Goal: Information Seeking & Learning: Learn about a topic

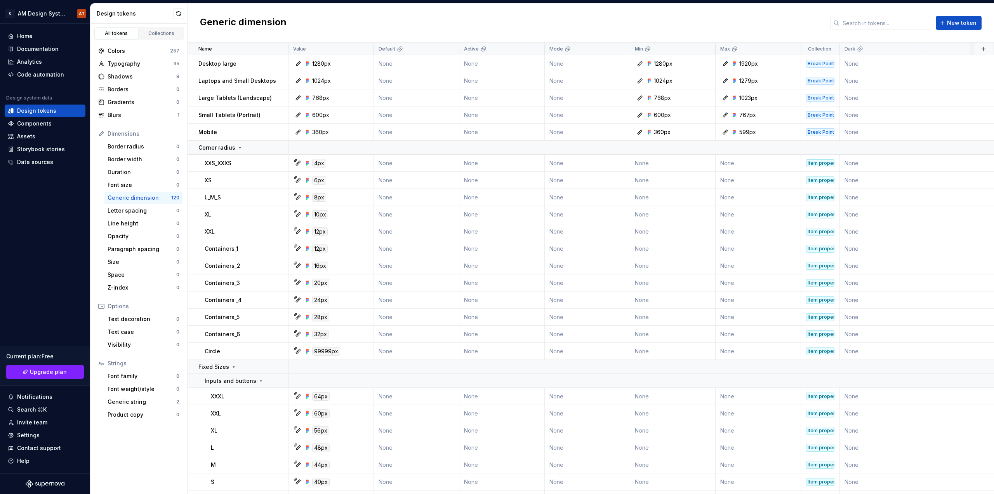
click at [139, 196] on div "Generic dimension" at bounding box center [140, 198] width 64 height 8
drag, startPoint x: 139, startPoint y: 196, endPoint x: 130, endPoint y: 198, distance: 8.8
click at [130, 198] on div "Generic dimension" at bounding box center [140, 198] width 64 height 8
click at [180, 13] on button "button" at bounding box center [178, 13] width 11 height 11
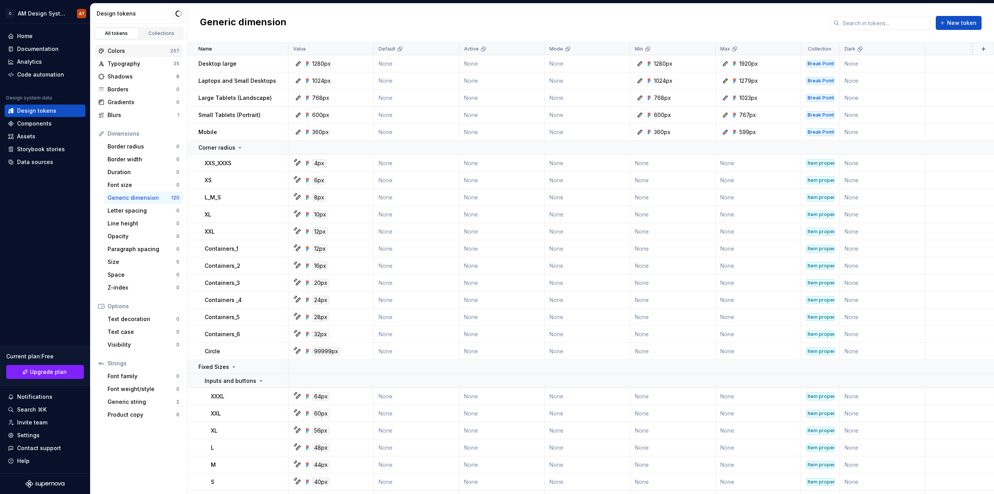
click at [144, 50] on div "Colors" at bounding box center [139, 51] width 63 height 8
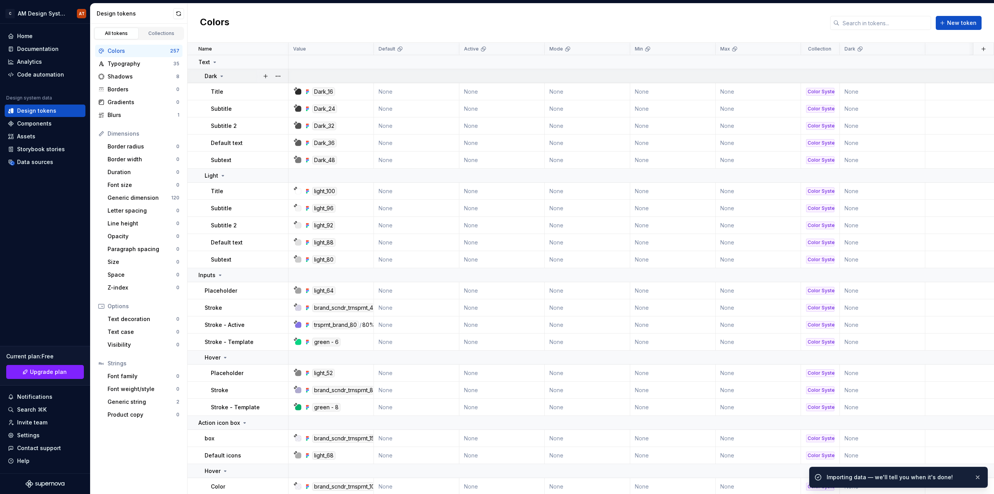
click at [222, 76] on icon at bounding box center [222, 76] width 2 height 1
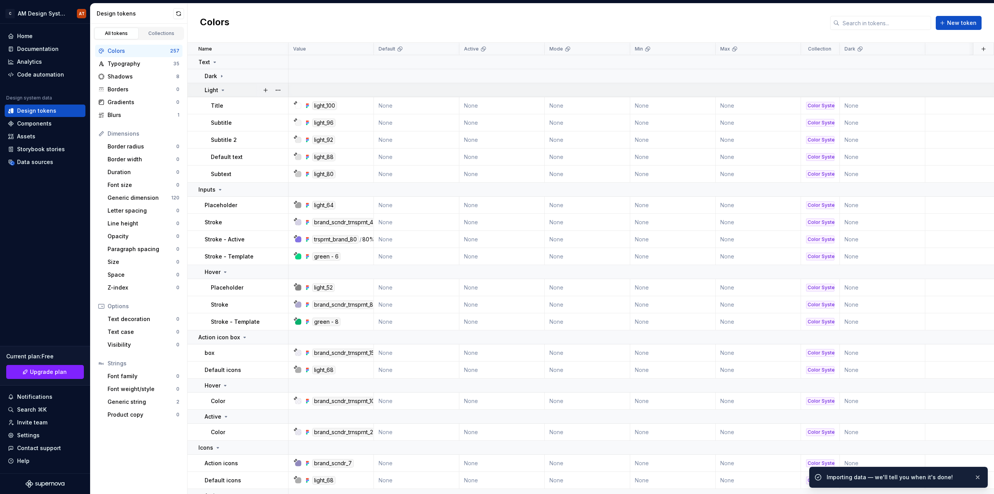
click at [224, 95] on td "Light" at bounding box center [238, 90] width 101 height 14
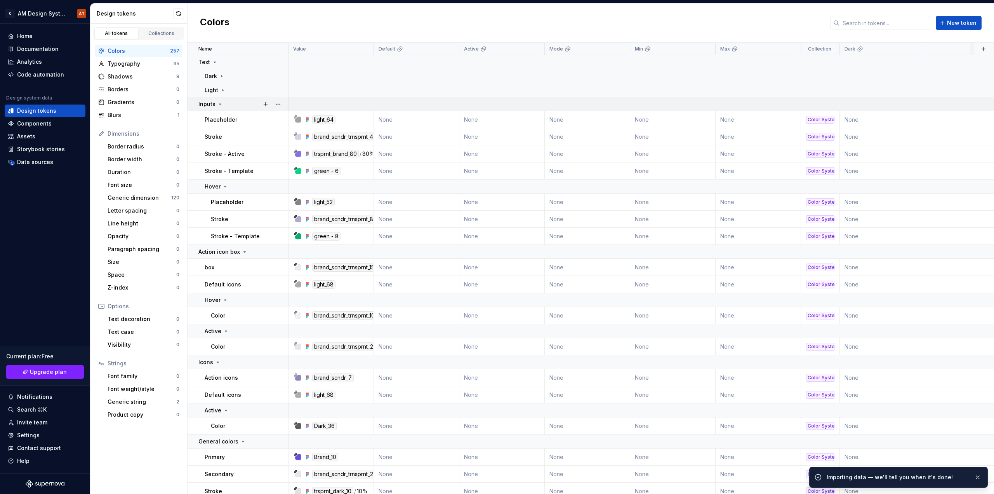
click at [219, 106] on icon at bounding box center [220, 104] width 6 height 6
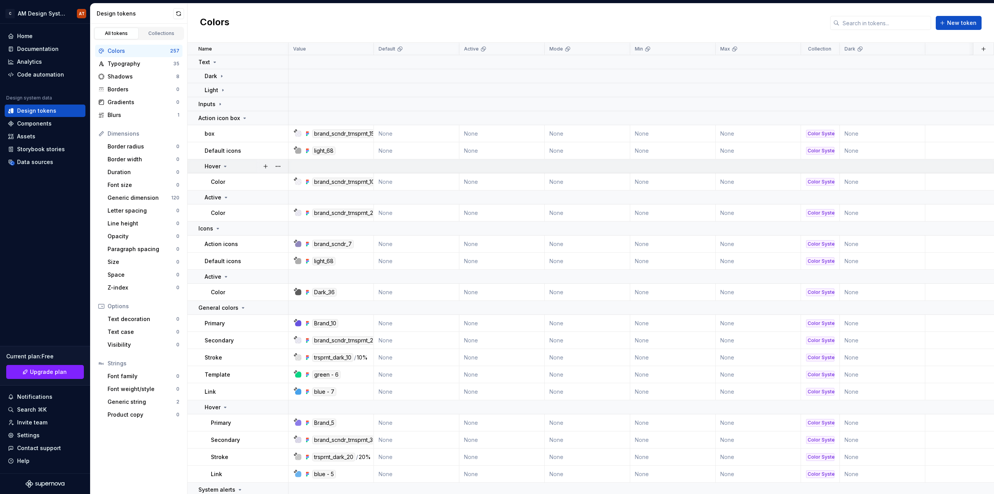
click at [226, 165] on icon at bounding box center [225, 166] width 6 height 6
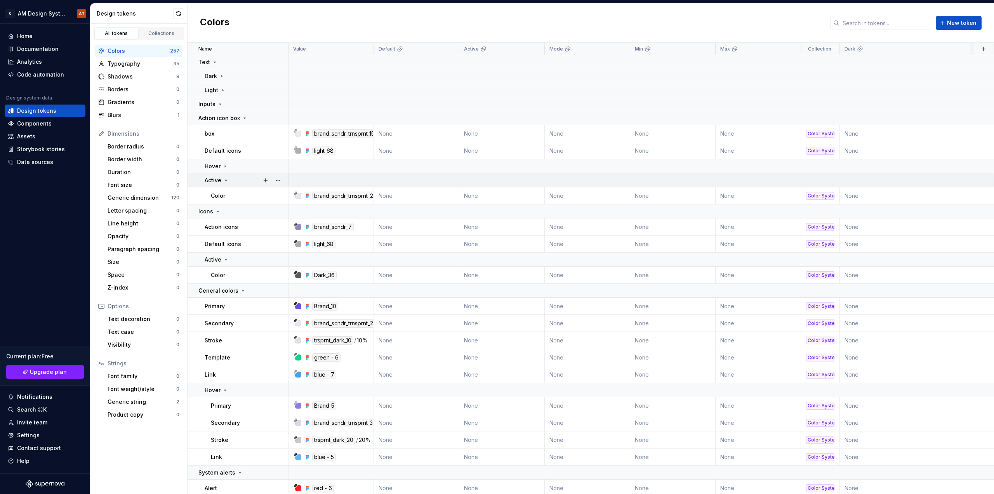
click at [226, 179] on icon at bounding box center [226, 180] width 6 height 6
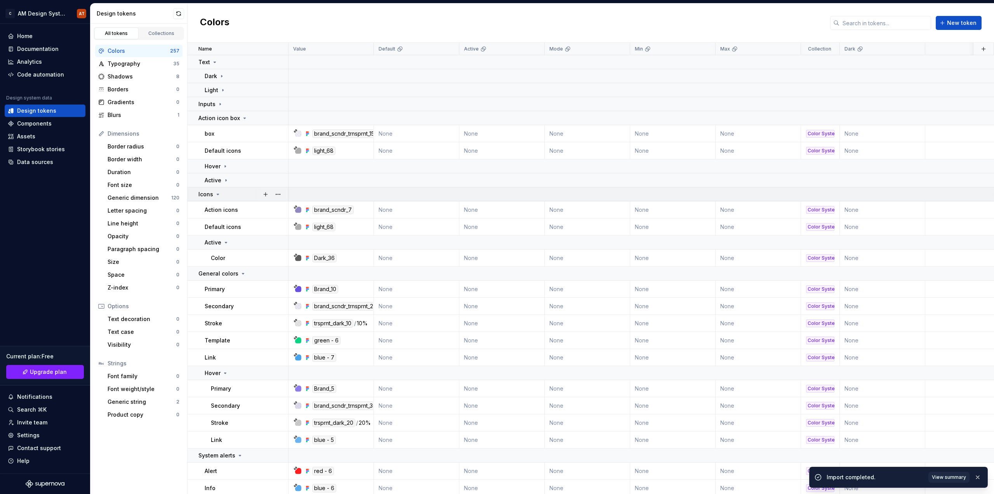
click at [218, 194] on icon at bounding box center [218, 194] width 2 height 1
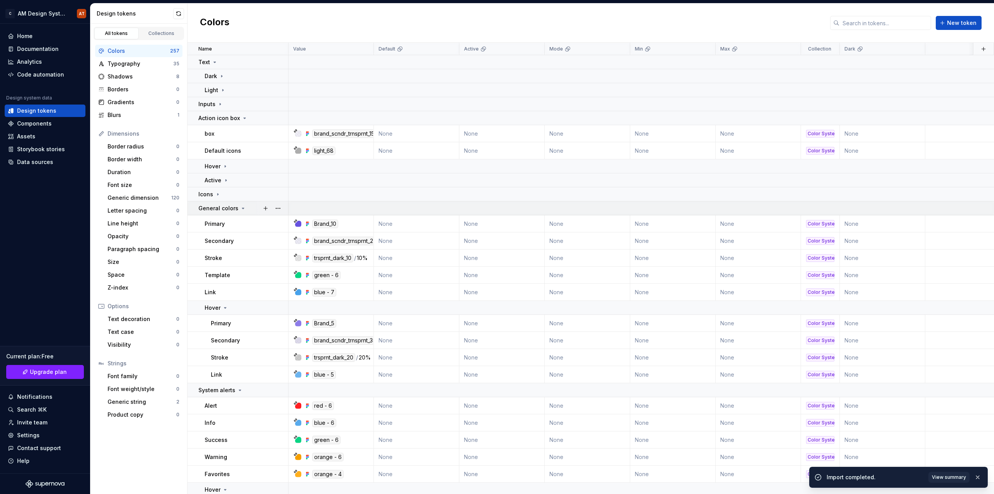
click at [242, 208] on icon at bounding box center [243, 208] width 2 height 1
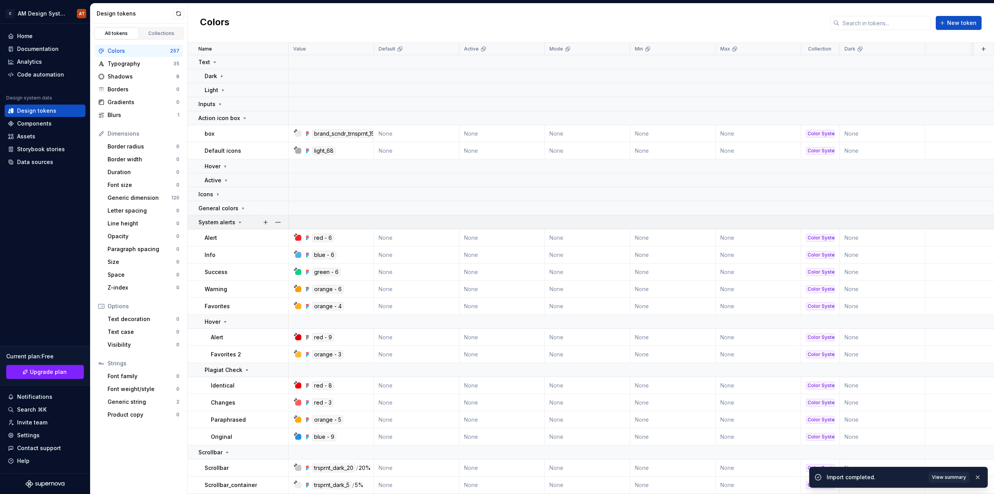
click at [237, 223] on icon at bounding box center [240, 222] width 6 height 6
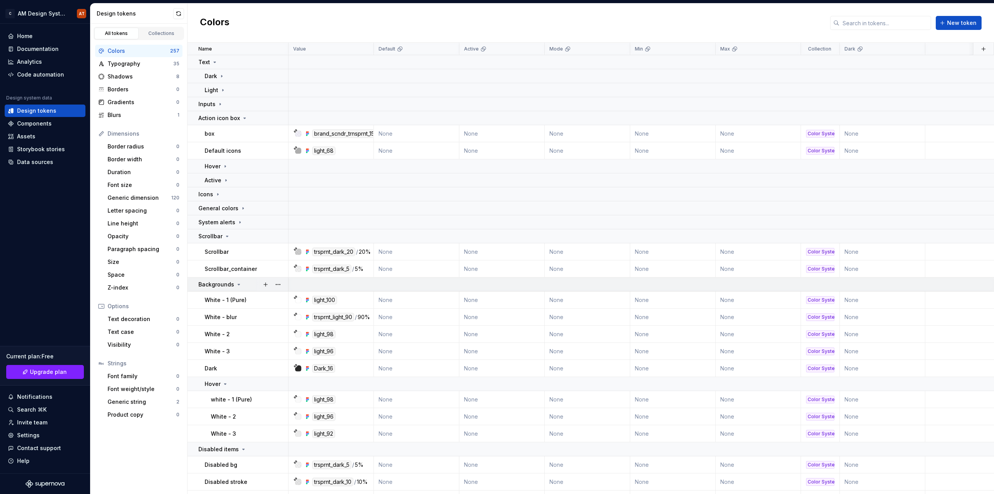
click at [237, 282] on icon at bounding box center [239, 284] width 6 height 6
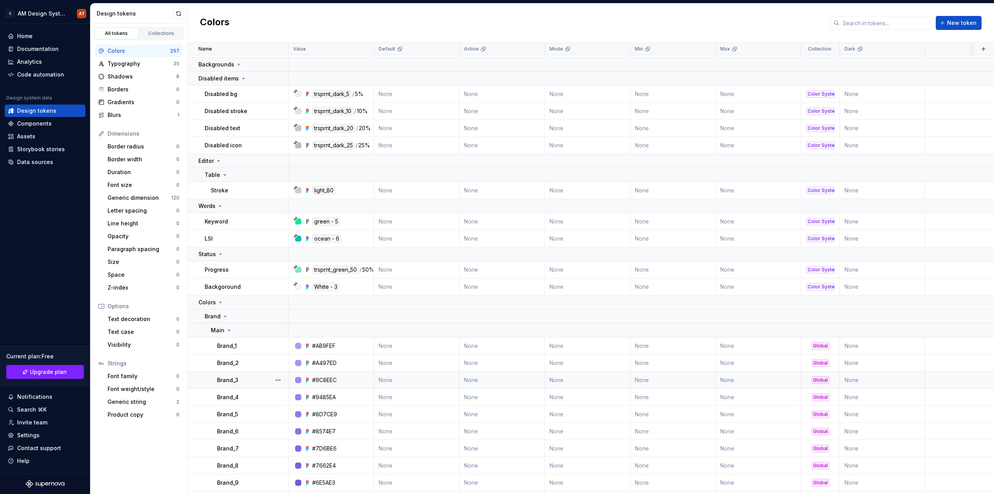
scroll to position [311, 0]
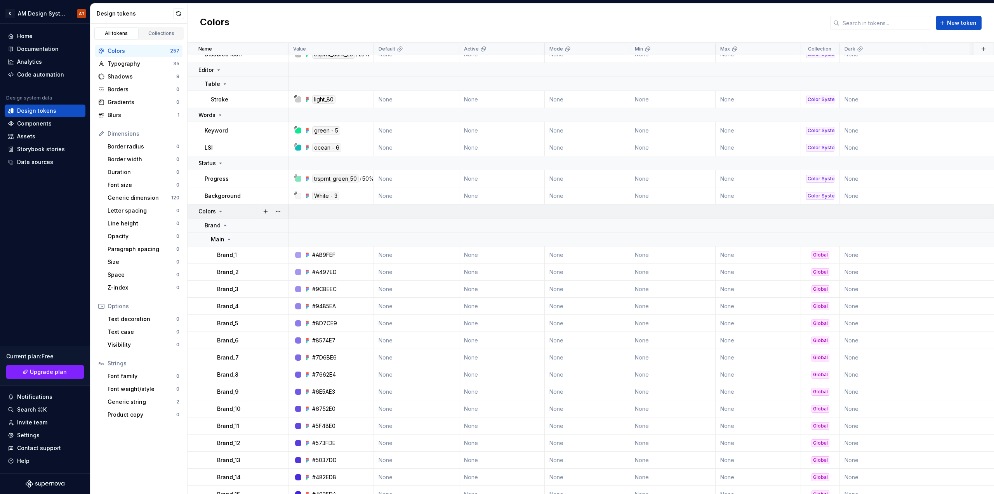
click at [216, 209] on div "Colors" at bounding box center [210, 211] width 25 height 8
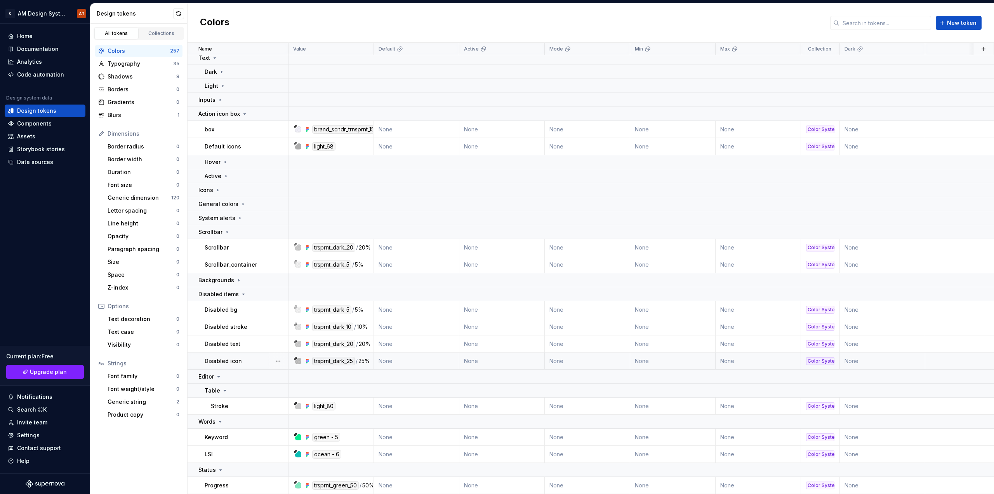
scroll to position [0, 0]
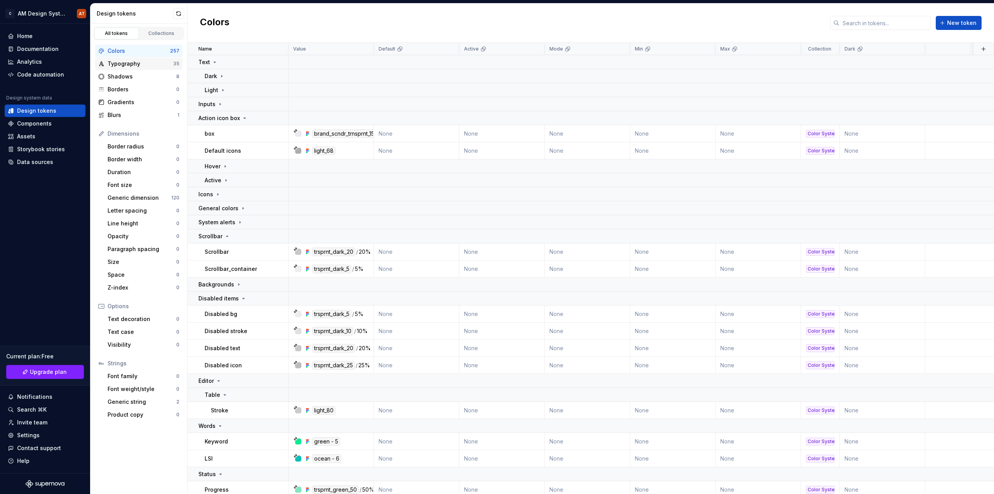
click at [144, 59] on div "Typography 35" at bounding box center [138, 63] width 87 height 12
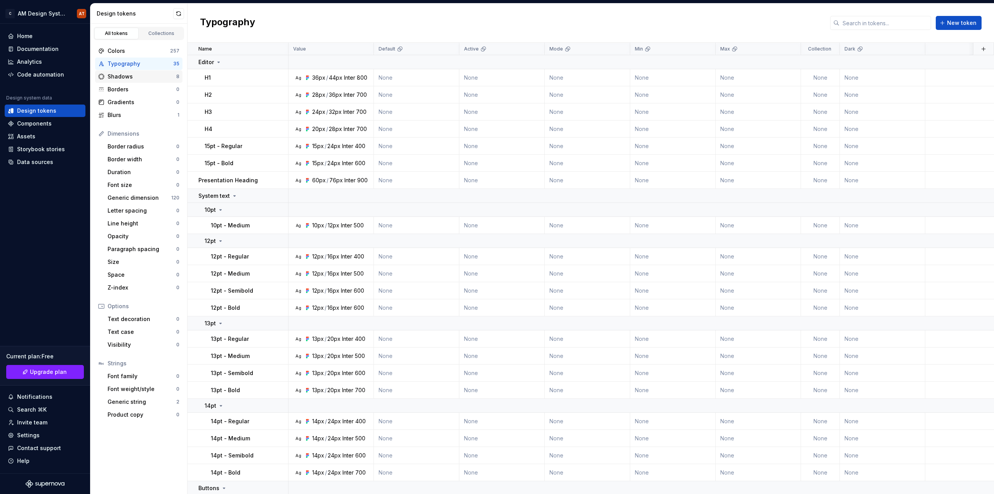
click at [141, 82] on div "Shadows 8" at bounding box center [138, 76] width 87 height 12
click at [141, 92] on div "Borders" at bounding box center [142, 89] width 69 height 8
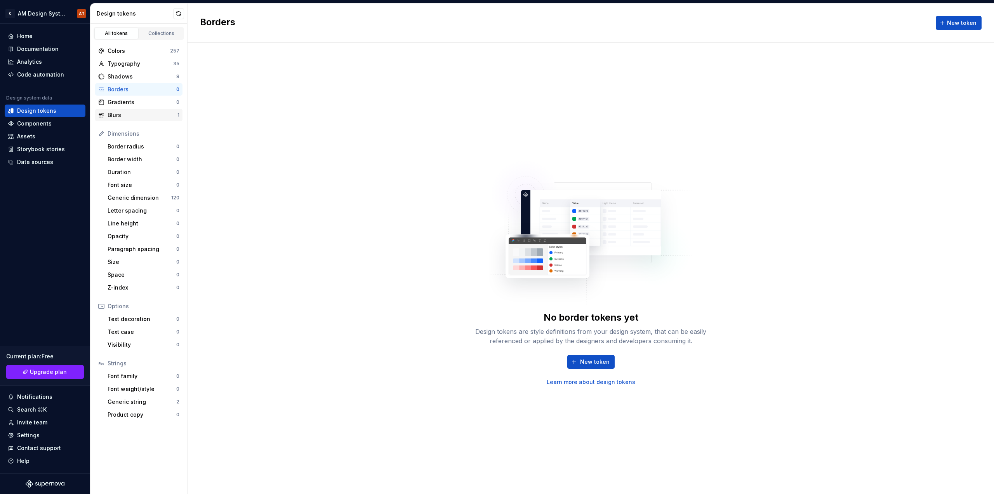
click at [143, 116] on div "Blurs" at bounding box center [143, 115] width 70 height 8
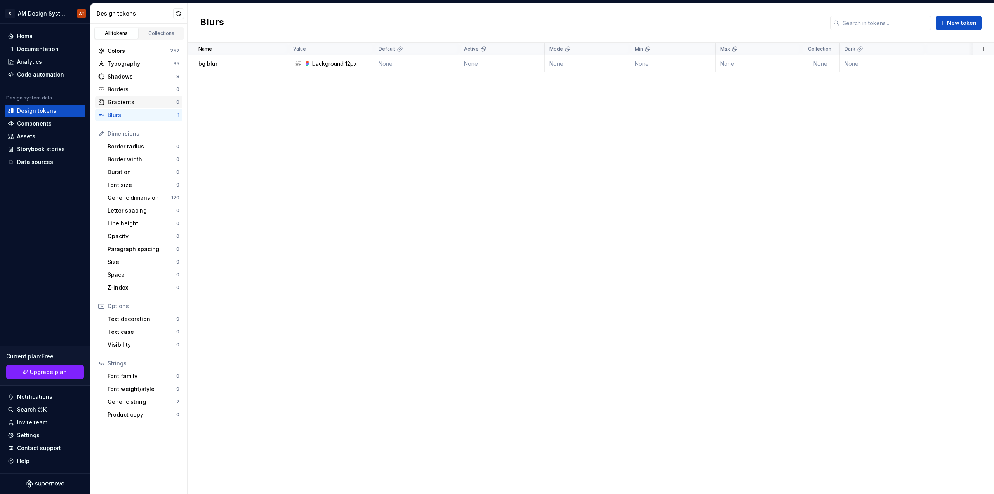
click at [134, 101] on div "Gradients" at bounding box center [142, 102] width 69 height 8
